Goal: Task Accomplishment & Management: Manage account settings

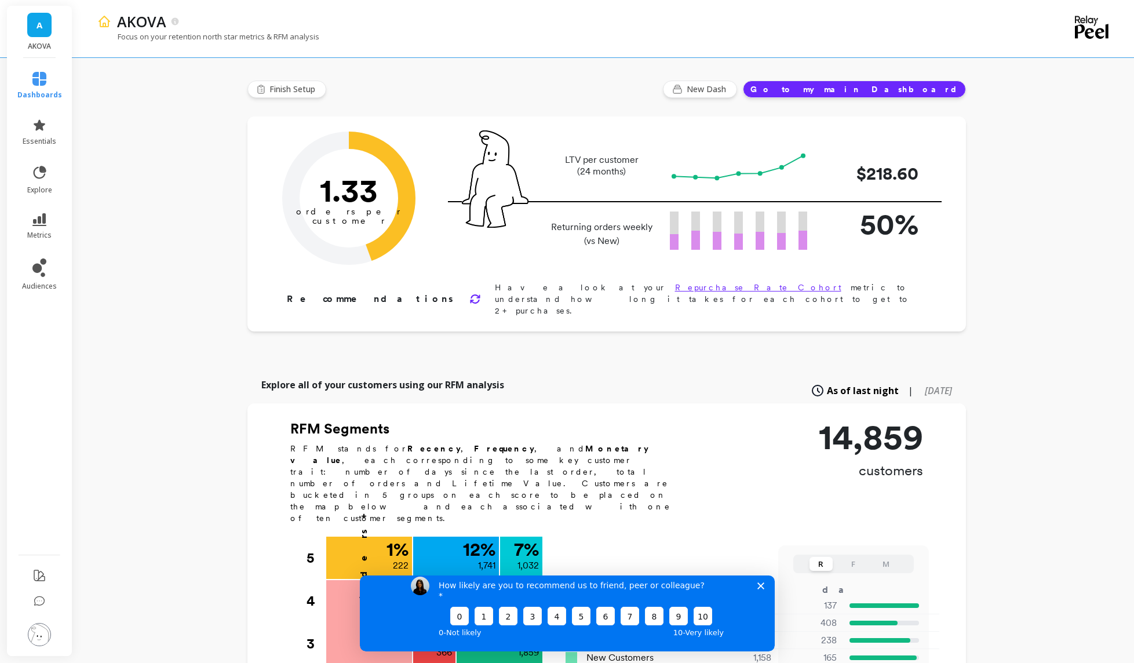
click at [908, 90] on button "Go to my main Dashboard" at bounding box center [854, 89] width 223 height 17
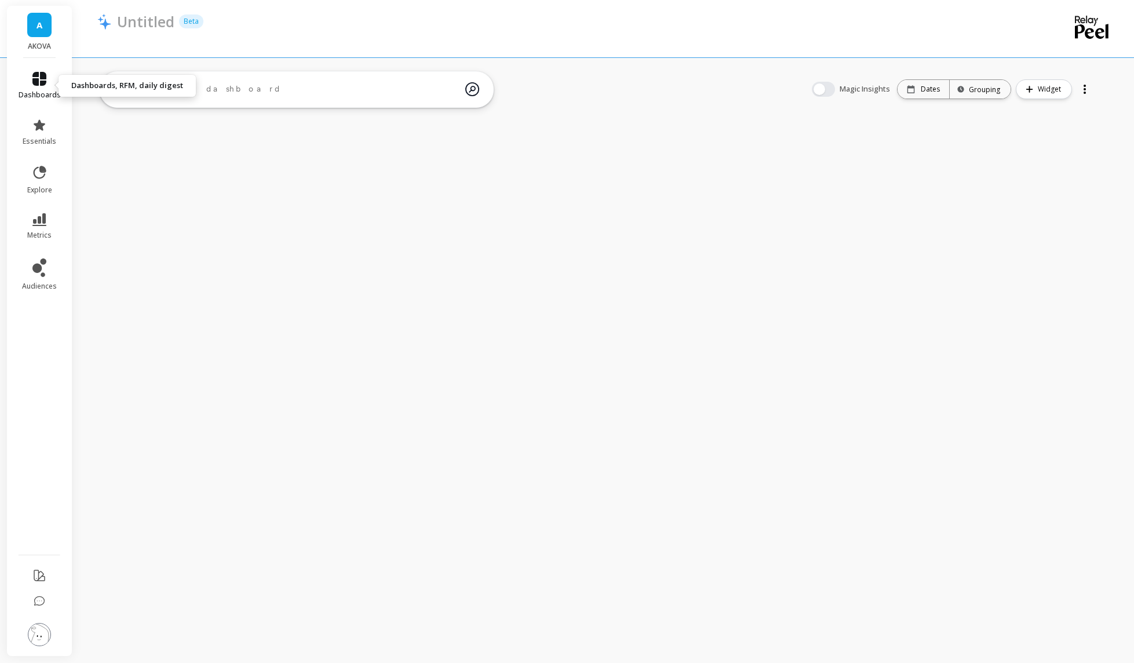
click at [39, 85] on icon at bounding box center [39, 79] width 14 height 14
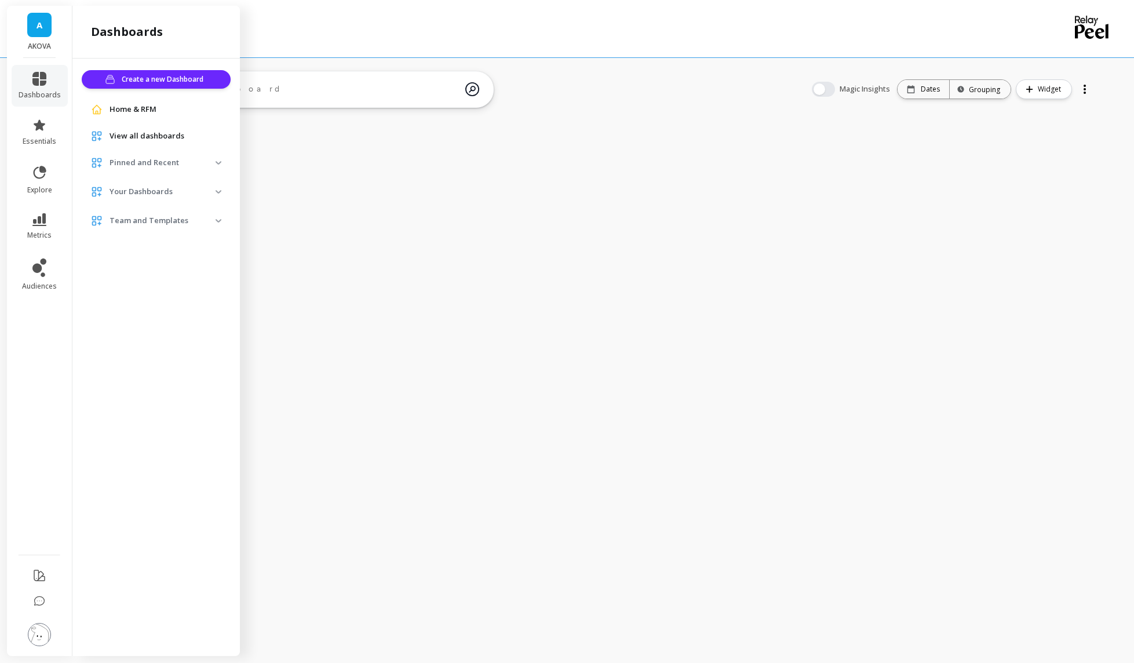
click at [136, 108] on span "Home & RFM" at bounding box center [132, 110] width 47 height 12
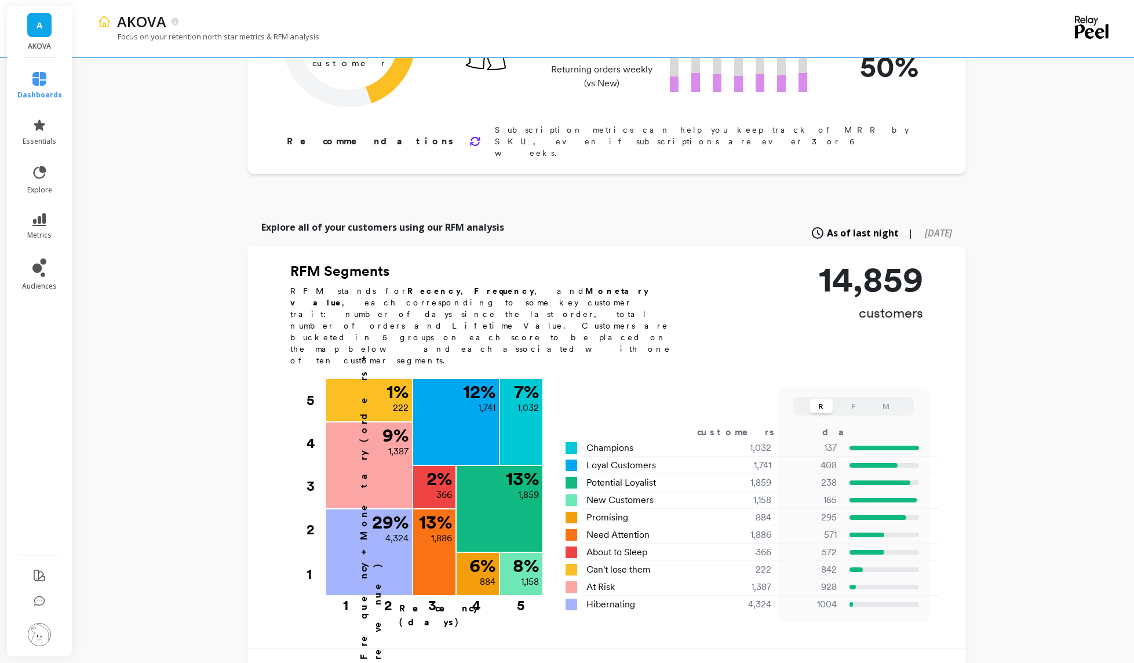
scroll to position [157, 0]
click at [38, 225] on icon at bounding box center [39, 219] width 14 height 13
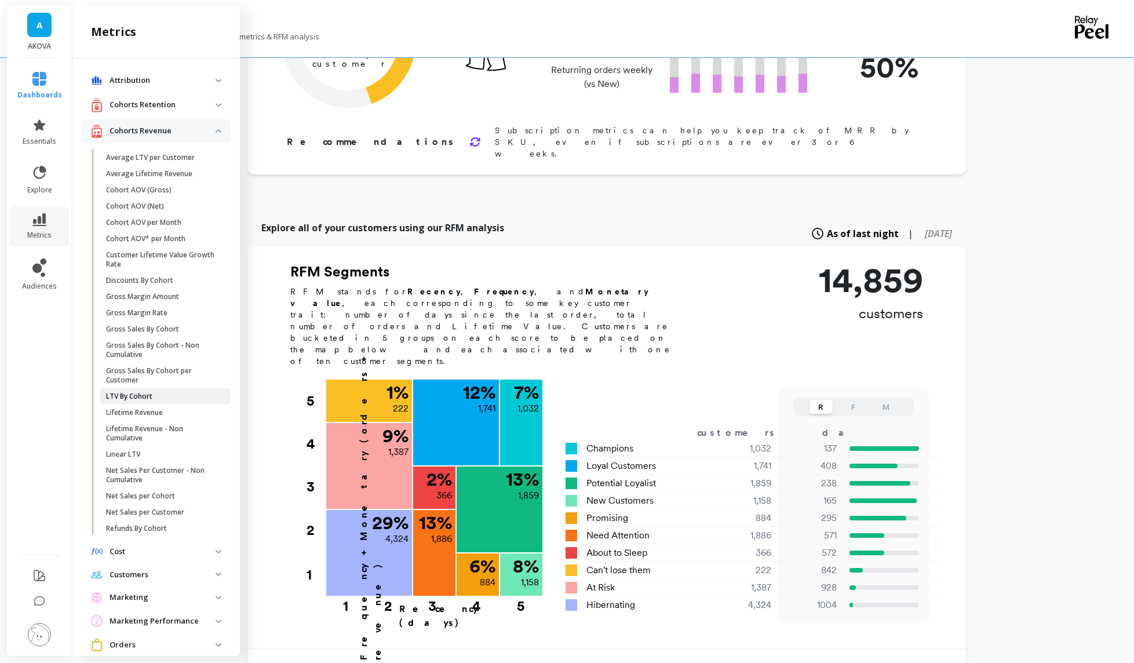
click at [138, 394] on p "LTV By Cohort" at bounding box center [129, 396] width 46 height 9
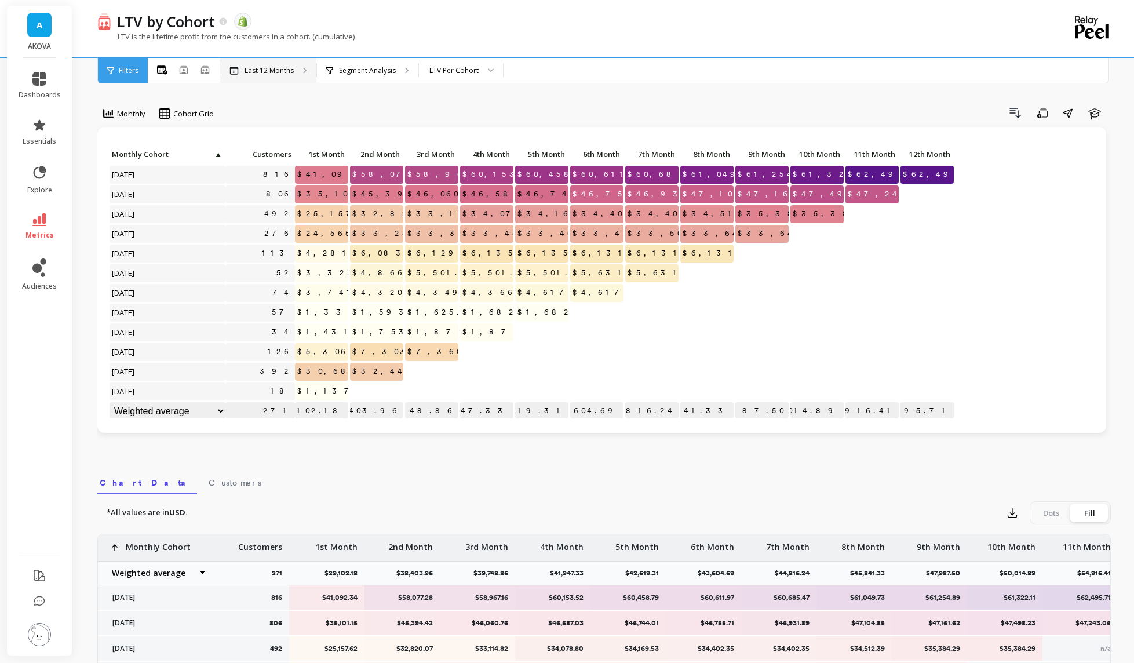
click at [284, 69] on p "Last 12 Months" at bounding box center [268, 70] width 49 height 9
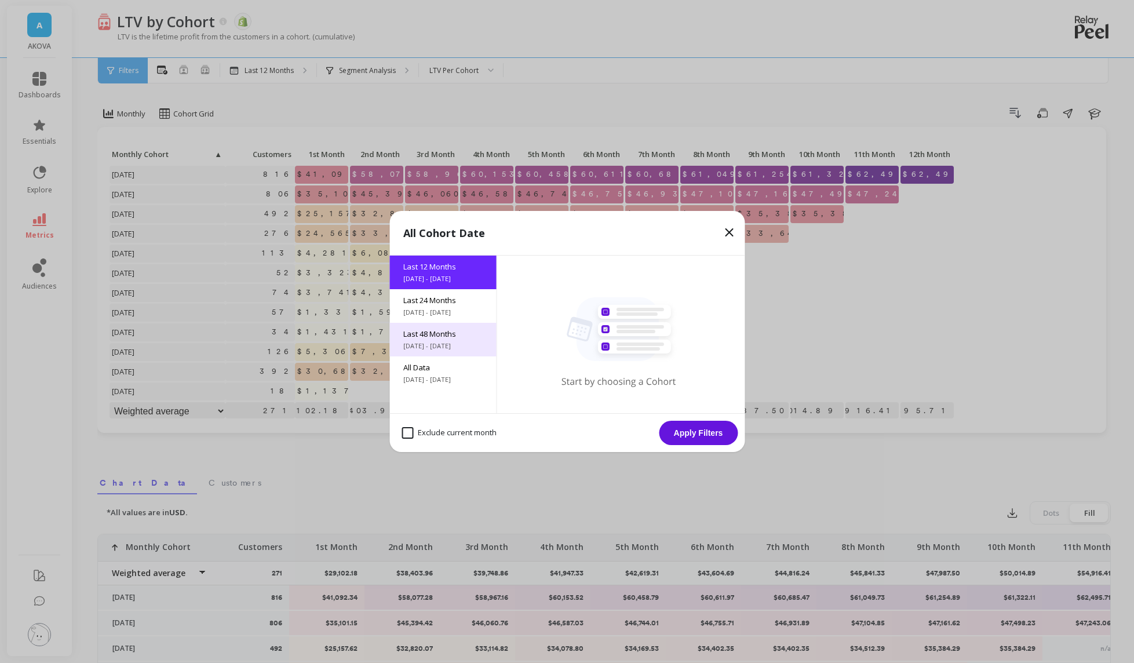
click at [450, 341] on div "Last 48 Months [DATE] - [DATE]" at bounding box center [442, 340] width 107 height 34
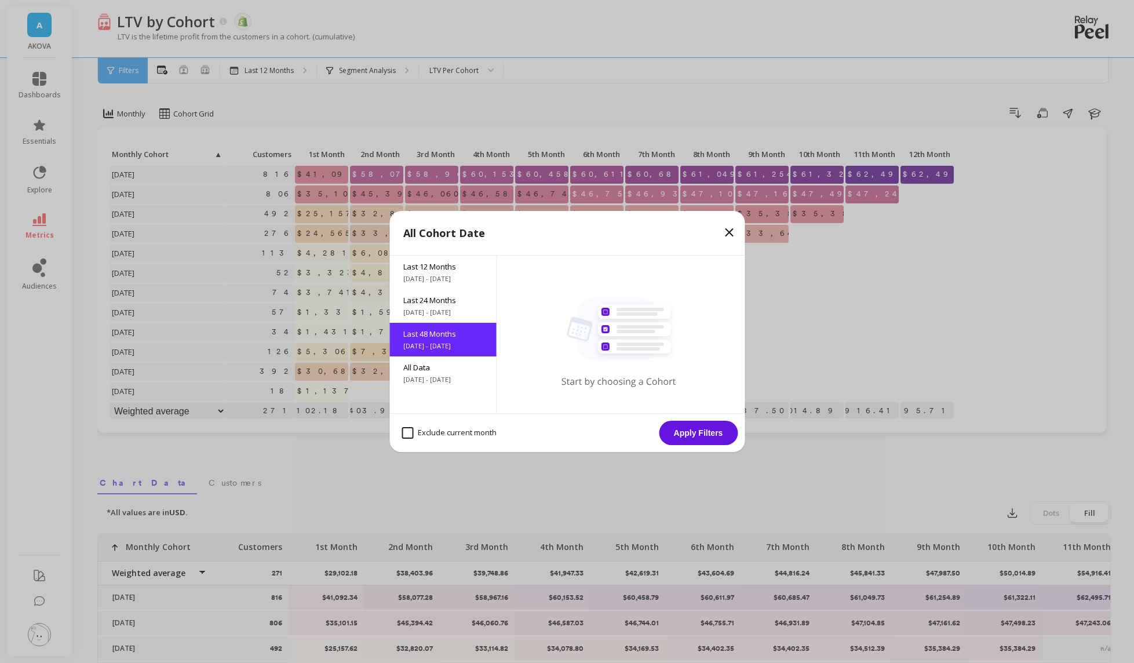
click at [708, 436] on button "Apply Filters" at bounding box center [698, 433] width 79 height 24
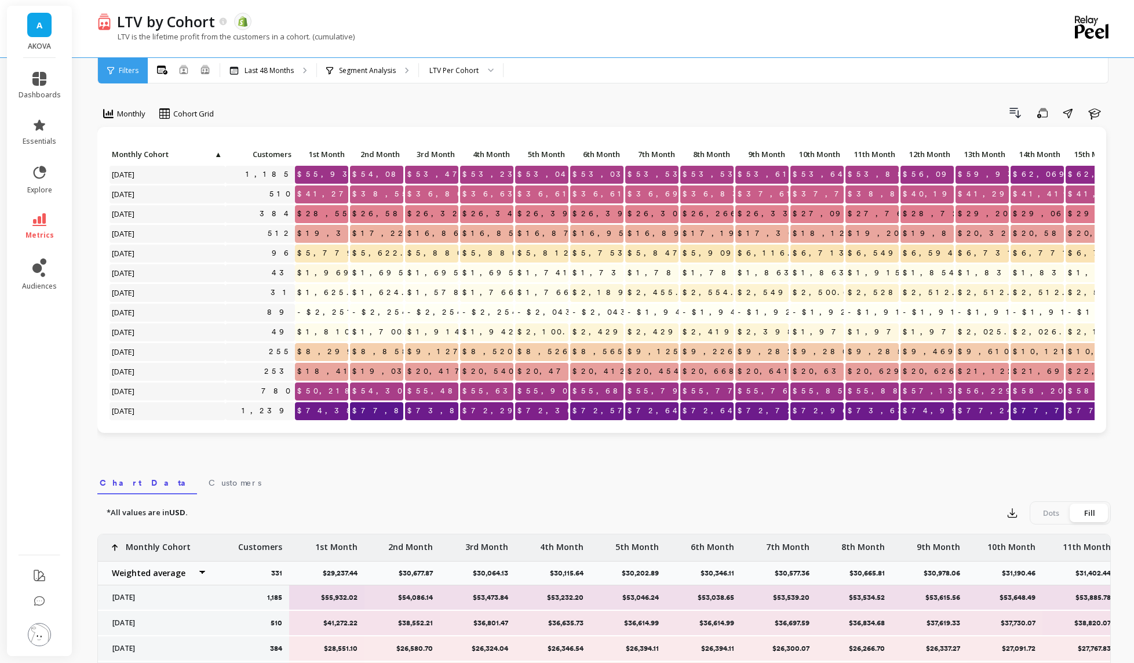
click at [41, 636] on img at bounding box center [39, 634] width 23 height 23
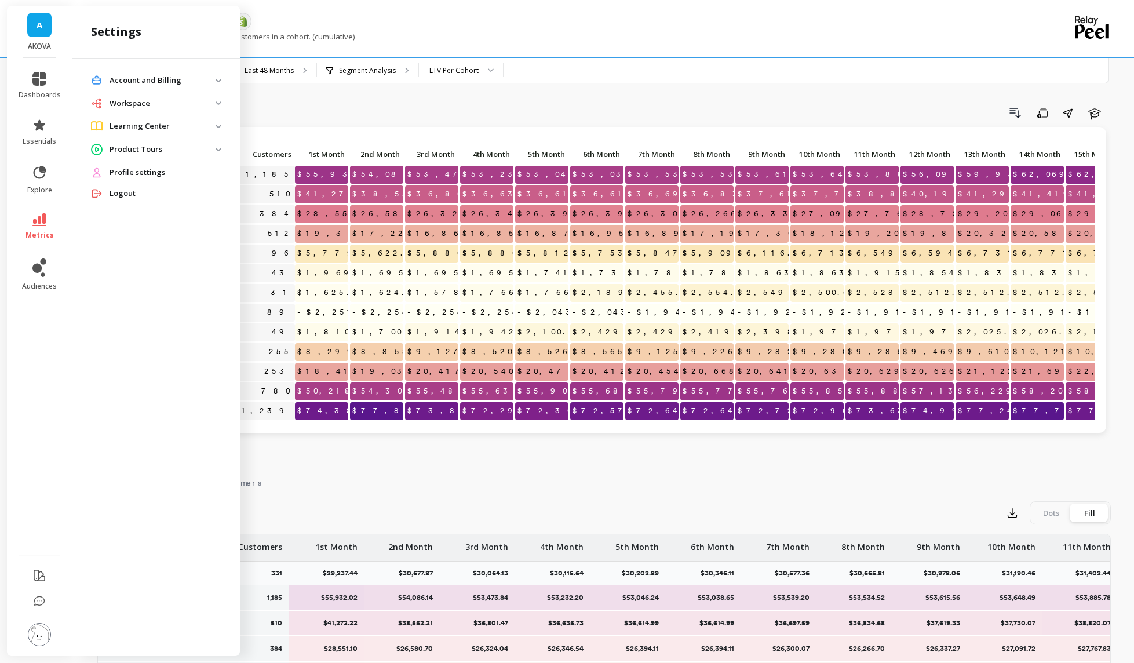
click at [175, 75] on p "Account and Billing" at bounding box center [162, 81] width 106 height 12
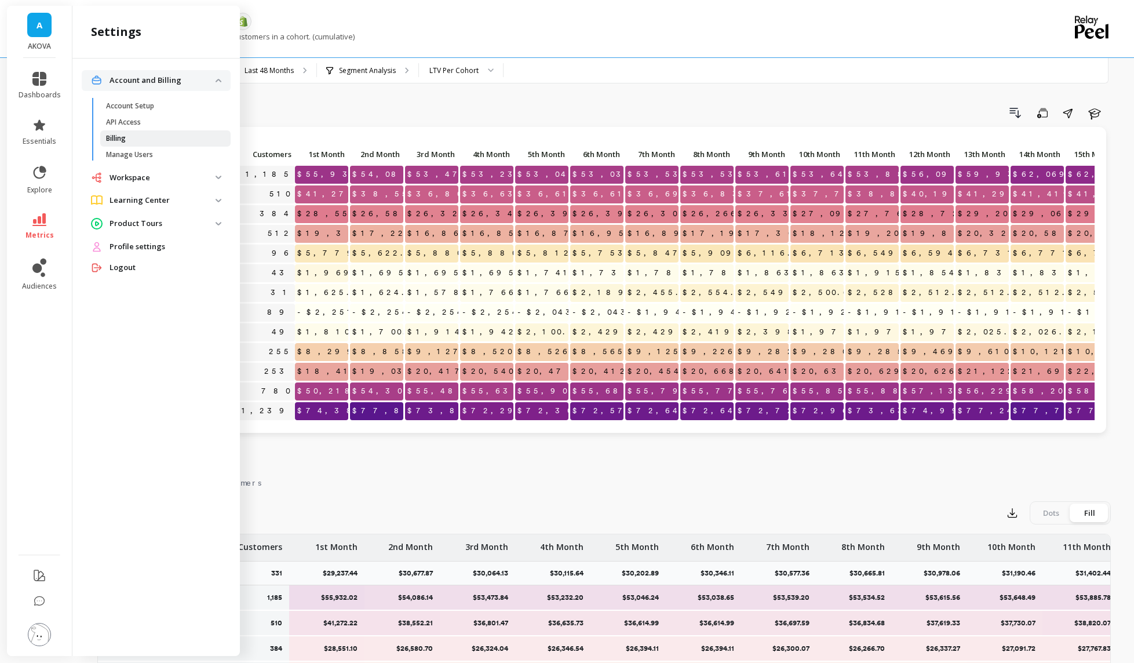
click at [123, 137] on p "Billing" at bounding box center [116, 138] width 20 height 9
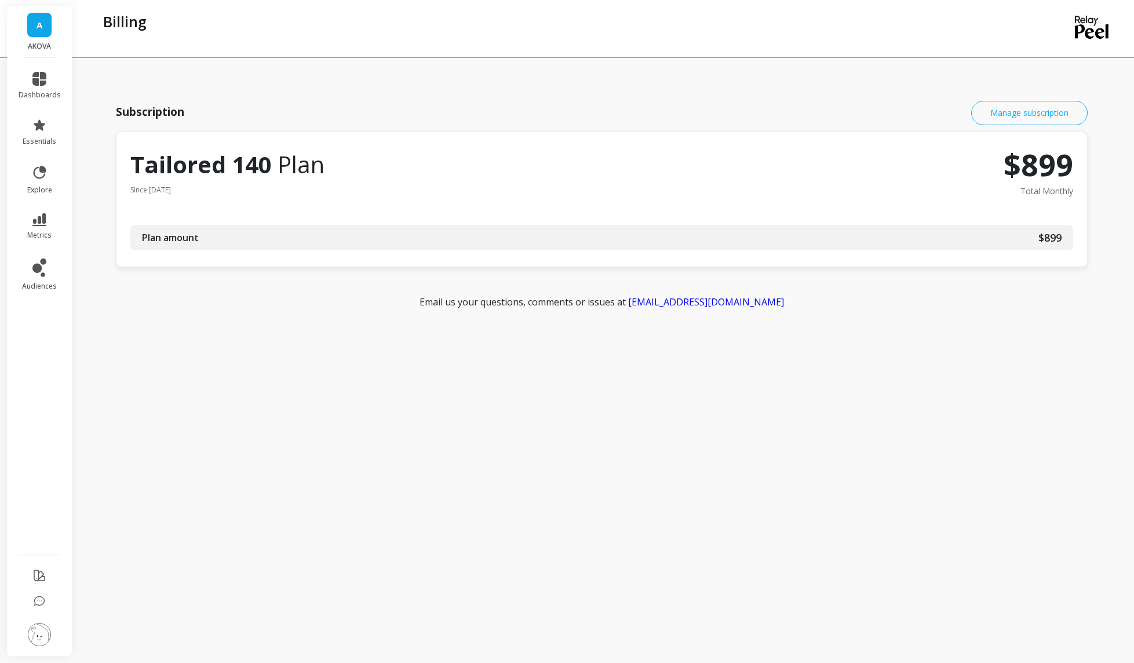
click at [1032, 115] on link "Manage subscription" at bounding box center [1029, 113] width 116 height 24
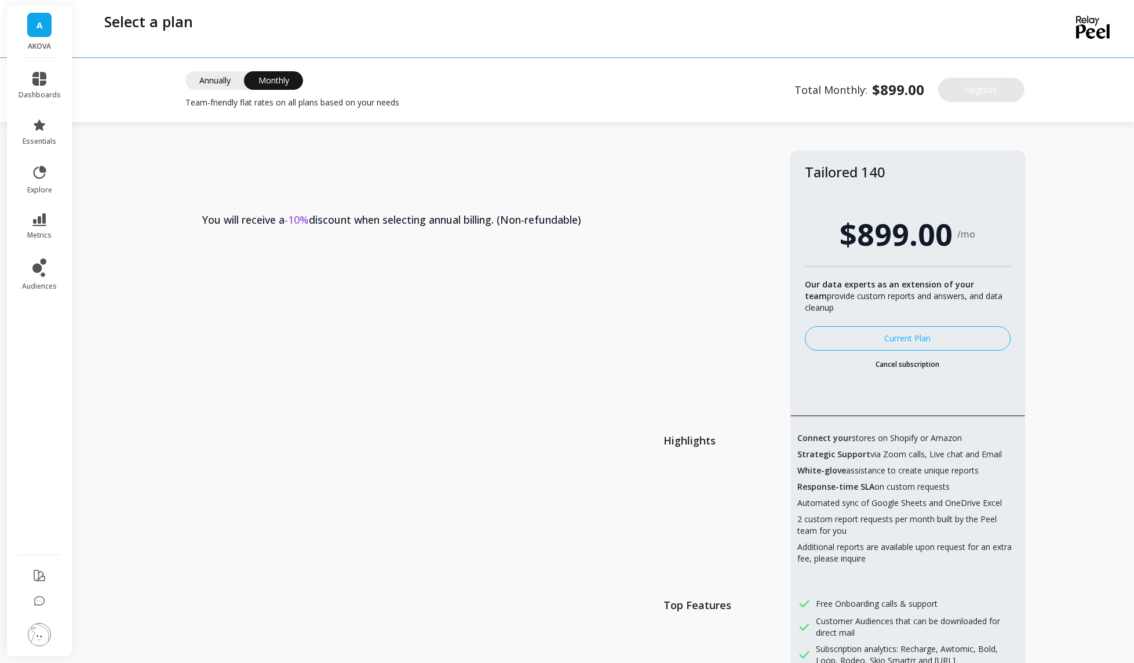
scroll to position [49, 0]
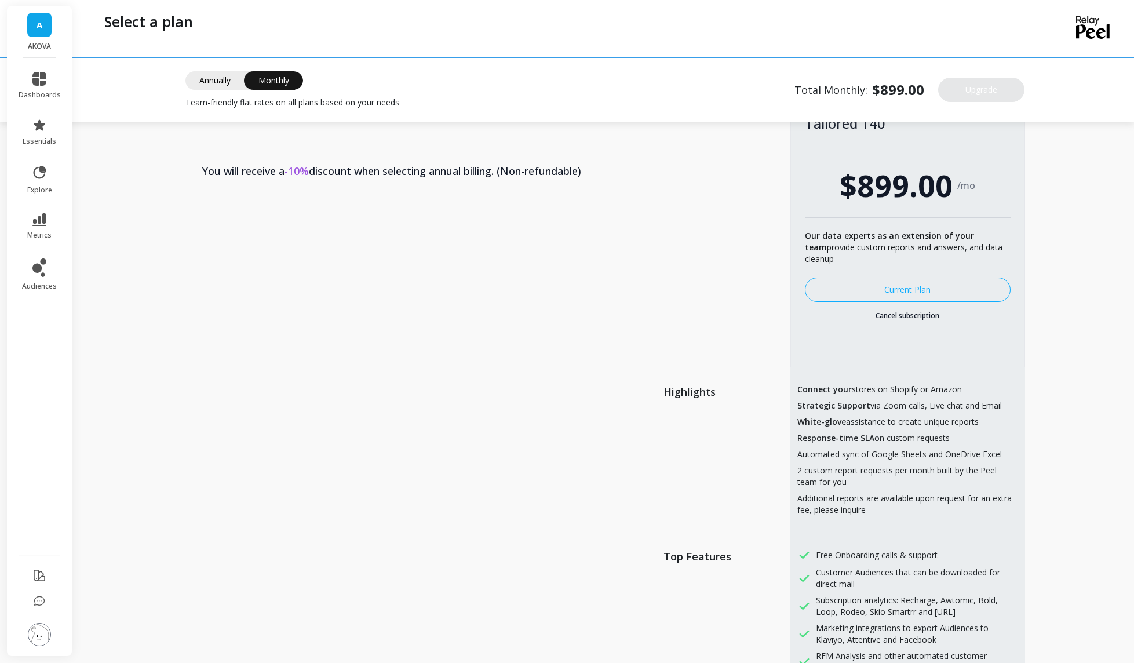
click at [897, 315] on link "Cancel subscription" at bounding box center [907, 315] width 205 height 9
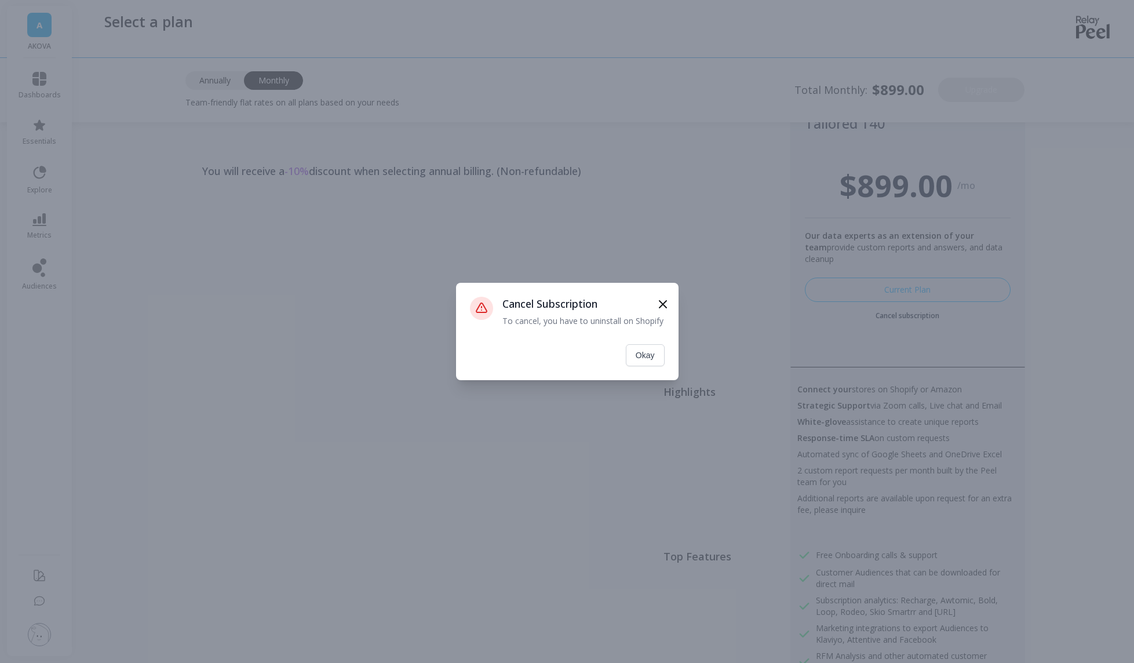
click at [662, 301] on icon at bounding box center [663, 304] width 14 height 14
